Goal: Task Accomplishment & Management: Complete application form

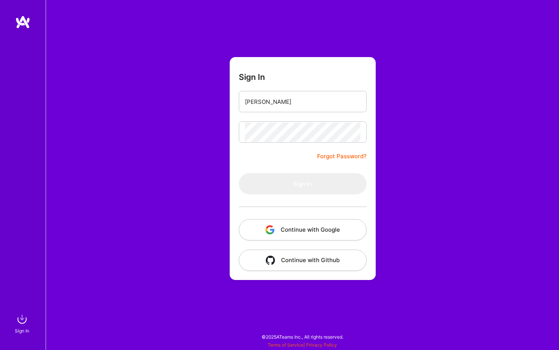
type input "[PERSON_NAME]"
click at [291, 106] on input "email" at bounding box center [303, 101] width 116 height 19
type input "[PERSON_NAME][EMAIL_ADDRESS][DOMAIN_NAME]"
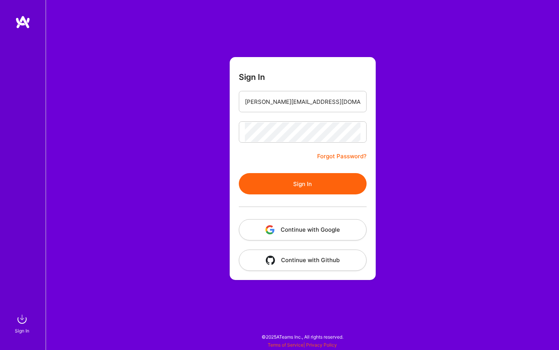
click at [296, 186] on button "Sign In" at bounding box center [303, 183] width 128 height 21
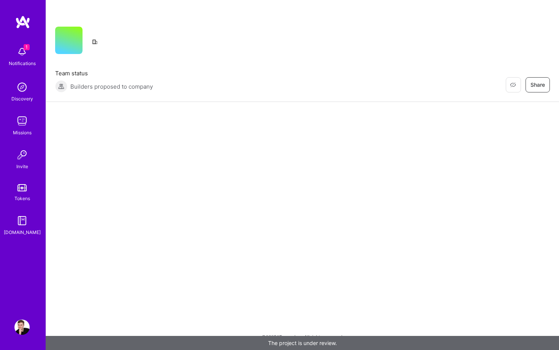
click at [24, 53] on img at bounding box center [21, 51] width 15 height 15
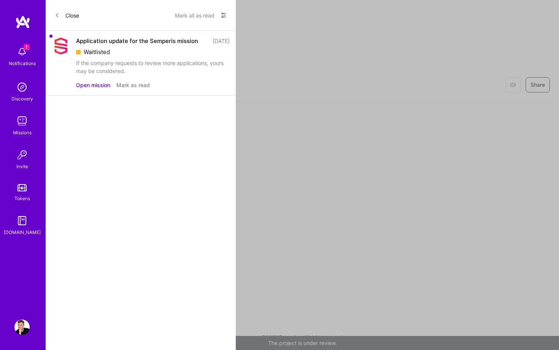
click at [81, 85] on button "Open mission" at bounding box center [93, 85] width 34 height 8
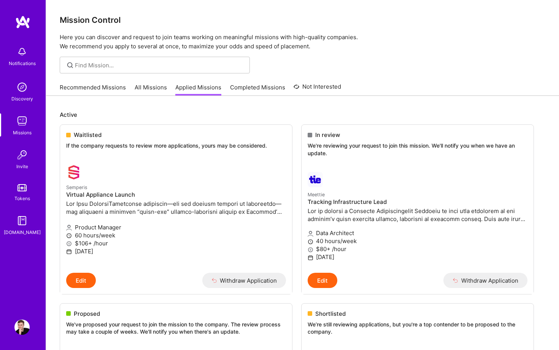
click at [24, 53] on img at bounding box center [21, 51] width 15 height 15
click at [129, 176] on div at bounding box center [139, 172] width 146 height 15
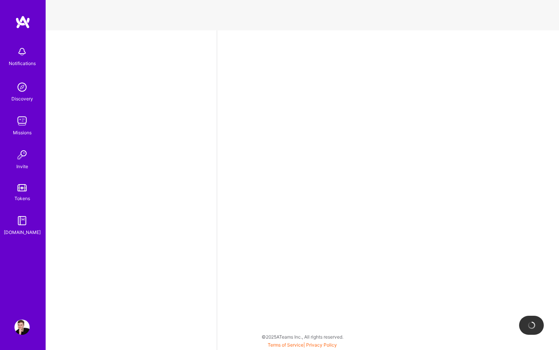
select select "US"
